Goal: Find specific page/section: Find specific page/section

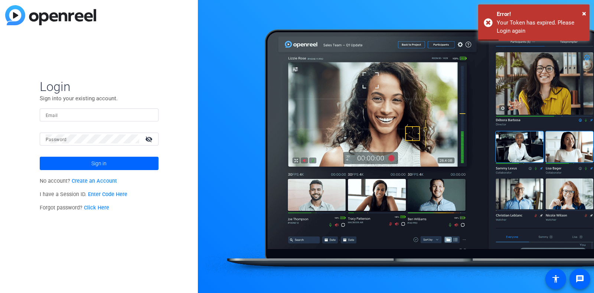
click at [119, 111] on input "Email" at bounding box center [99, 114] width 107 height 9
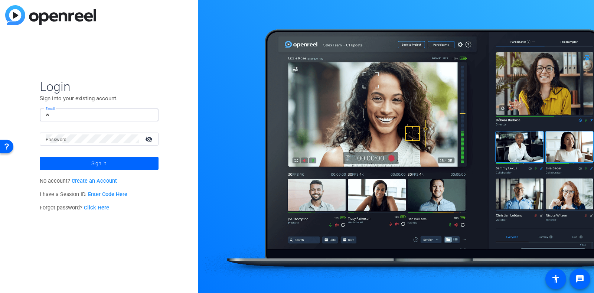
type input "[PERSON_NAME][EMAIL_ADDRESS][PERSON_NAME][DOMAIN_NAME]"
click at [149, 138] on mat-icon "visibility_off" at bounding box center [150, 139] width 18 height 11
click at [123, 163] on span at bounding box center [99, 163] width 119 height 18
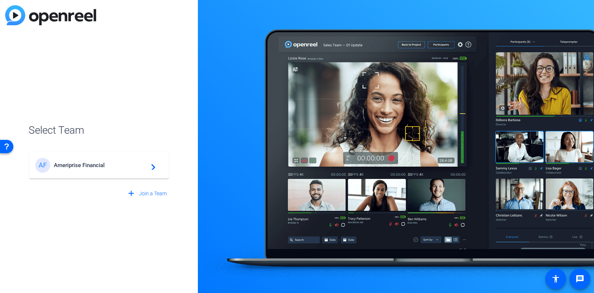
click at [121, 169] on div "AF Ameriprise Financial navigate_next" at bounding box center [99, 165] width 128 height 15
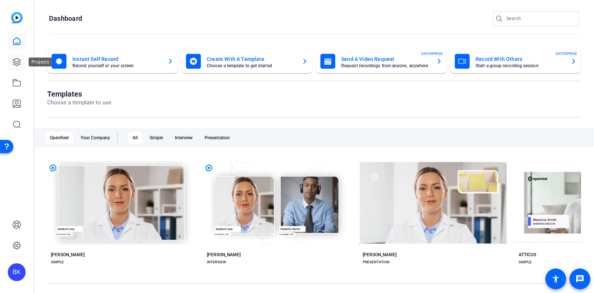
click at [19, 55] on link at bounding box center [17, 62] width 18 height 18
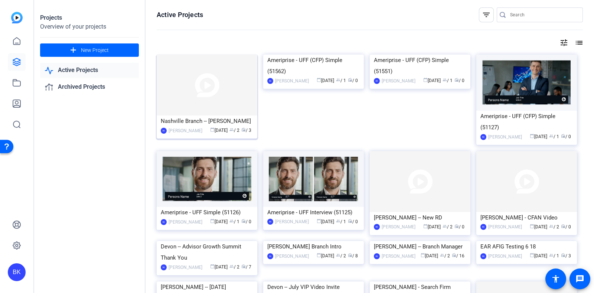
click at [209, 82] on img at bounding box center [207, 85] width 101 height 61
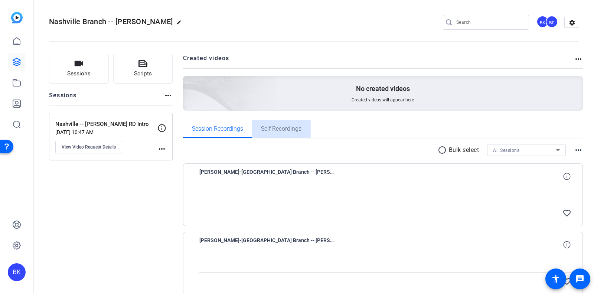
click at [294, 126] on span "Self Recordings" at bounding box center [281, 129] width 40 height 6
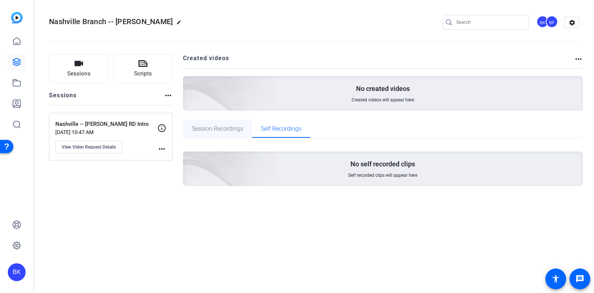
click at [204, 126] on span "Session Recordings" at bounding box center [217, 129] width 51 height 6
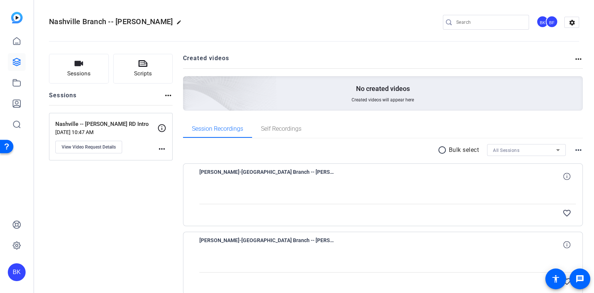
click at [537, 150] on div "All Sessions" at bounding box center [524, 149] width 63 height 9
click at [407, 181] on div at bounding box center [297, 146] width 594 height 293
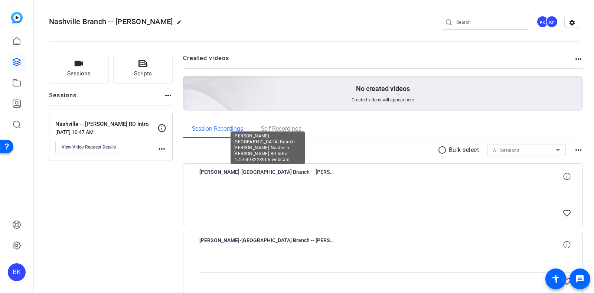
click at [300, 170] on span "[PERSON_NAME]-[GEOGRAPHIC_DATA] Branch -- [PERSON_NAME]-Nashville -- [PERSON_NA…" at bounding box center [267, 176] width 137 height 18
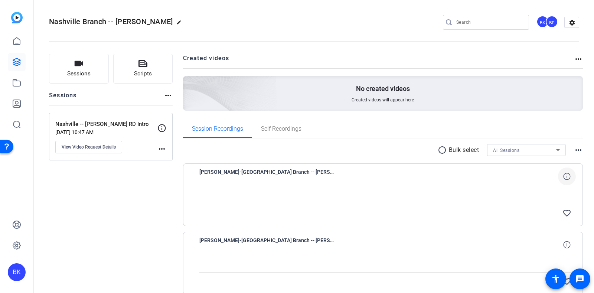
click at [563, 177] on icon at bounding box center [566, 176] width 7 height 7
